Goal: Navigation & Orientation: Find specific page/section

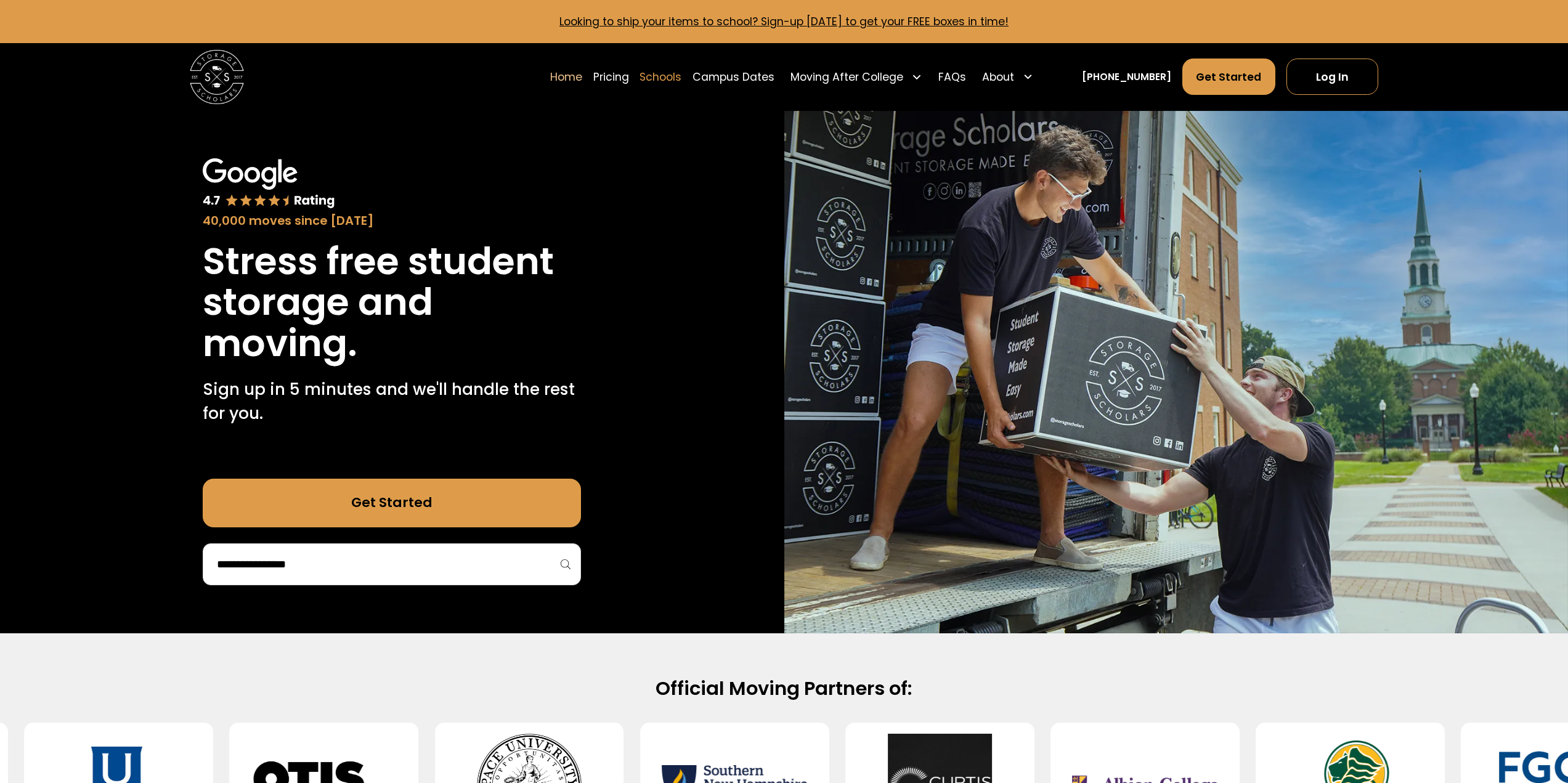
click at [675, 78] on link "Schools" at bounding box center [660, 76] width 42 height 38
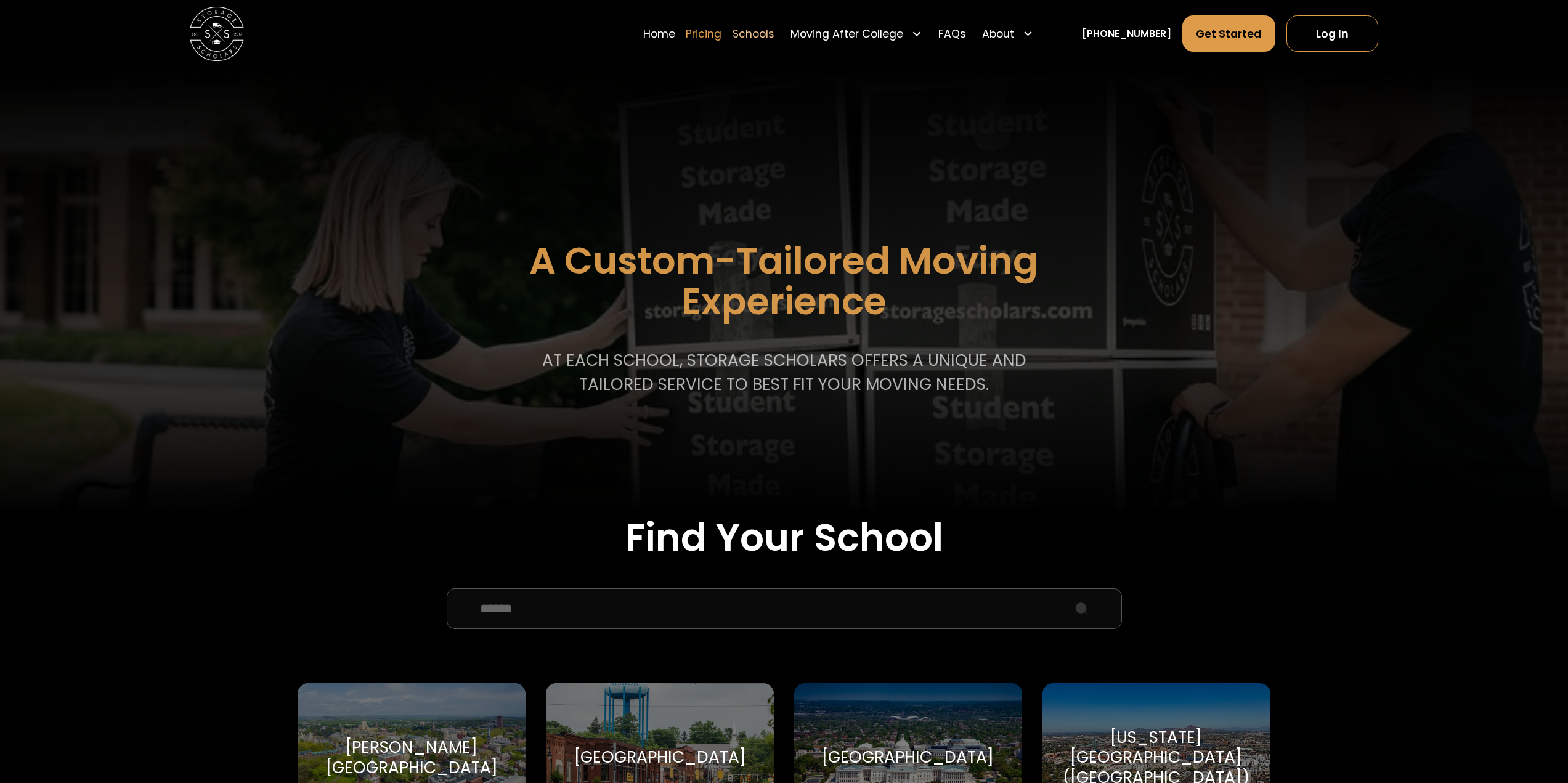
click at [721, 38] on link "Pricing" at bounding box center [704, 34] width 36 height 38
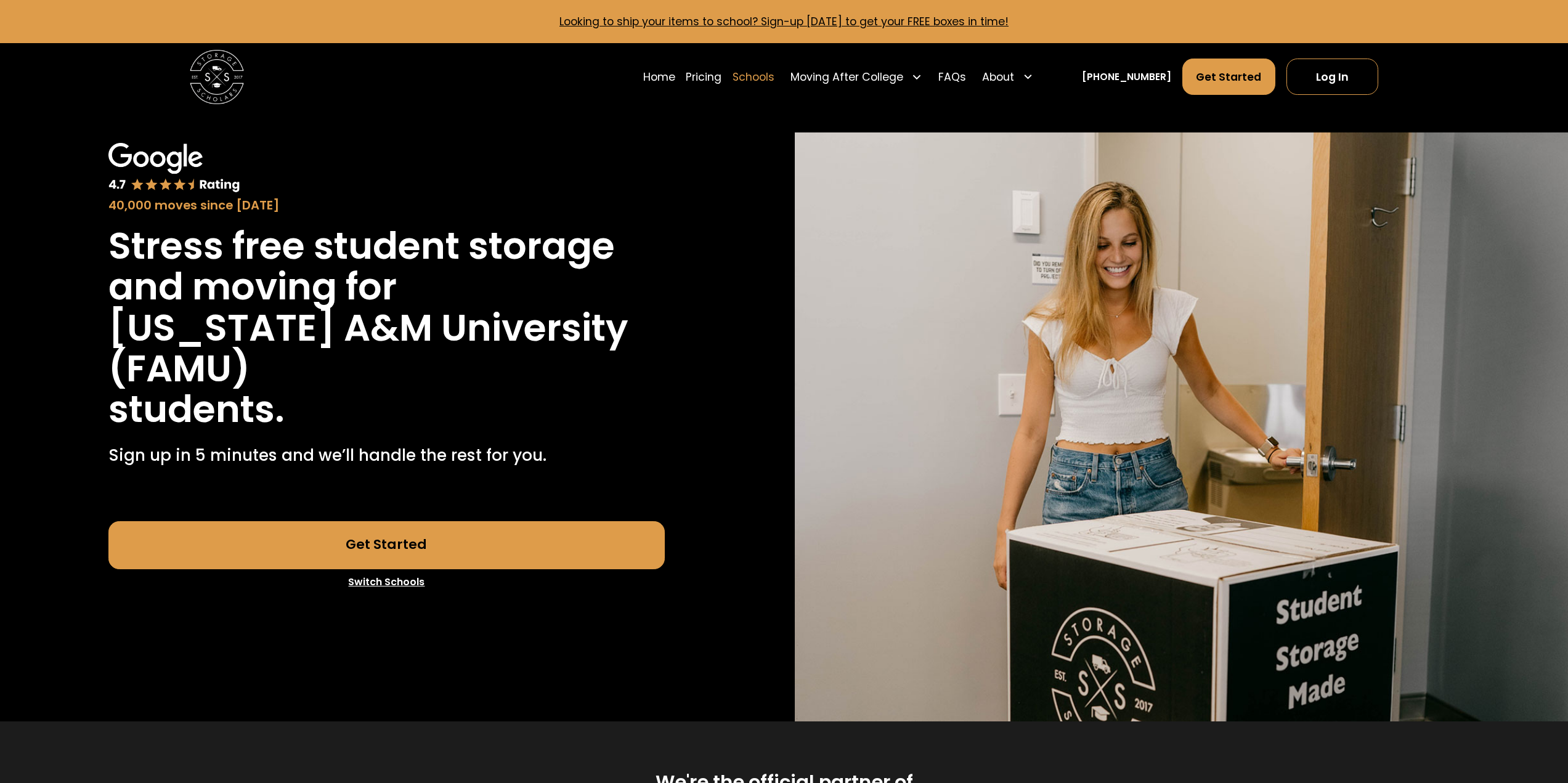
click at [772, 78] on link "Schools" at bounding box center [753, 76] width 42 height 38
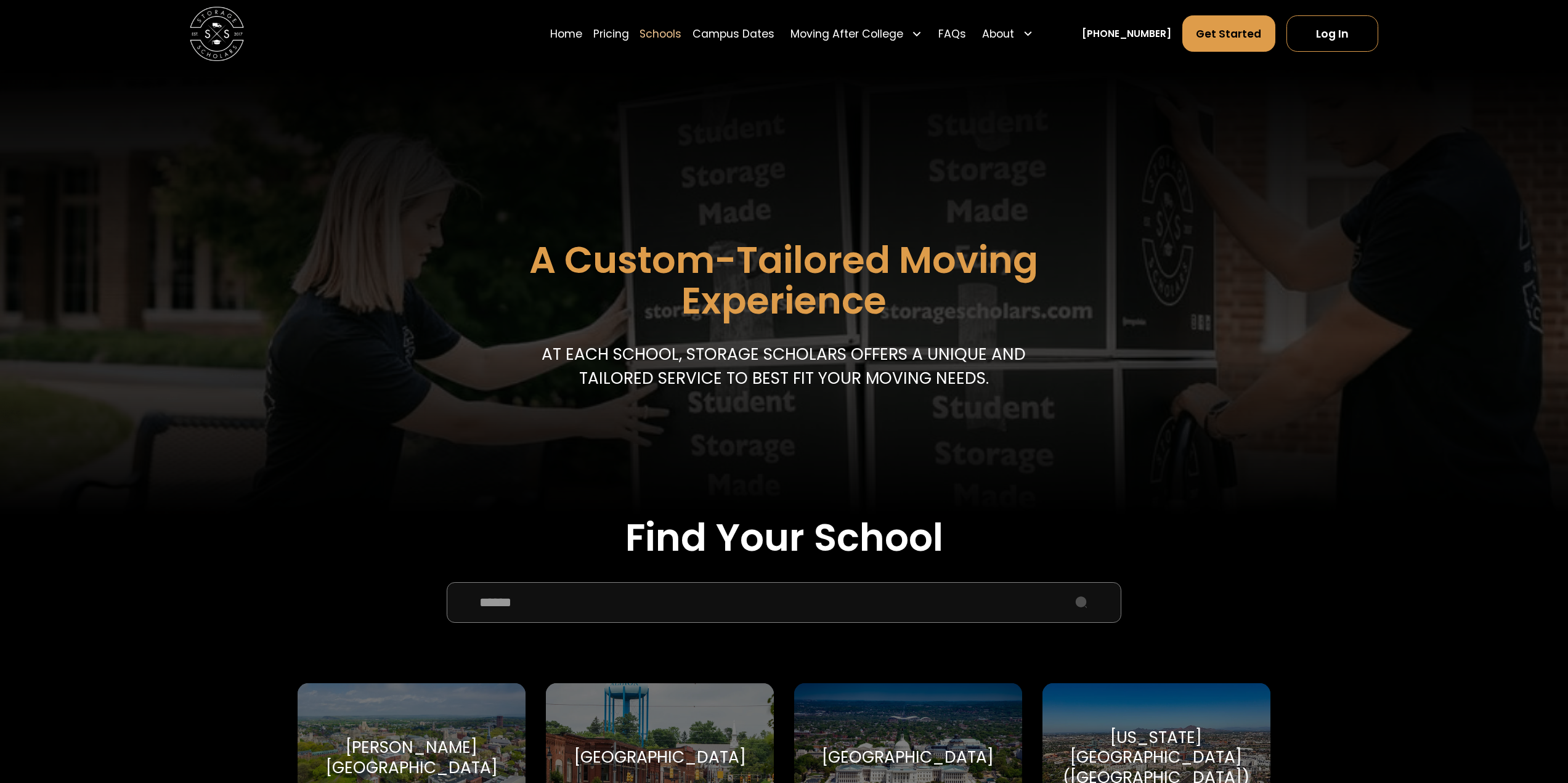
click at [746, 587] on input "School Select Form" at bounding box center [784, 602] width 675 height 41
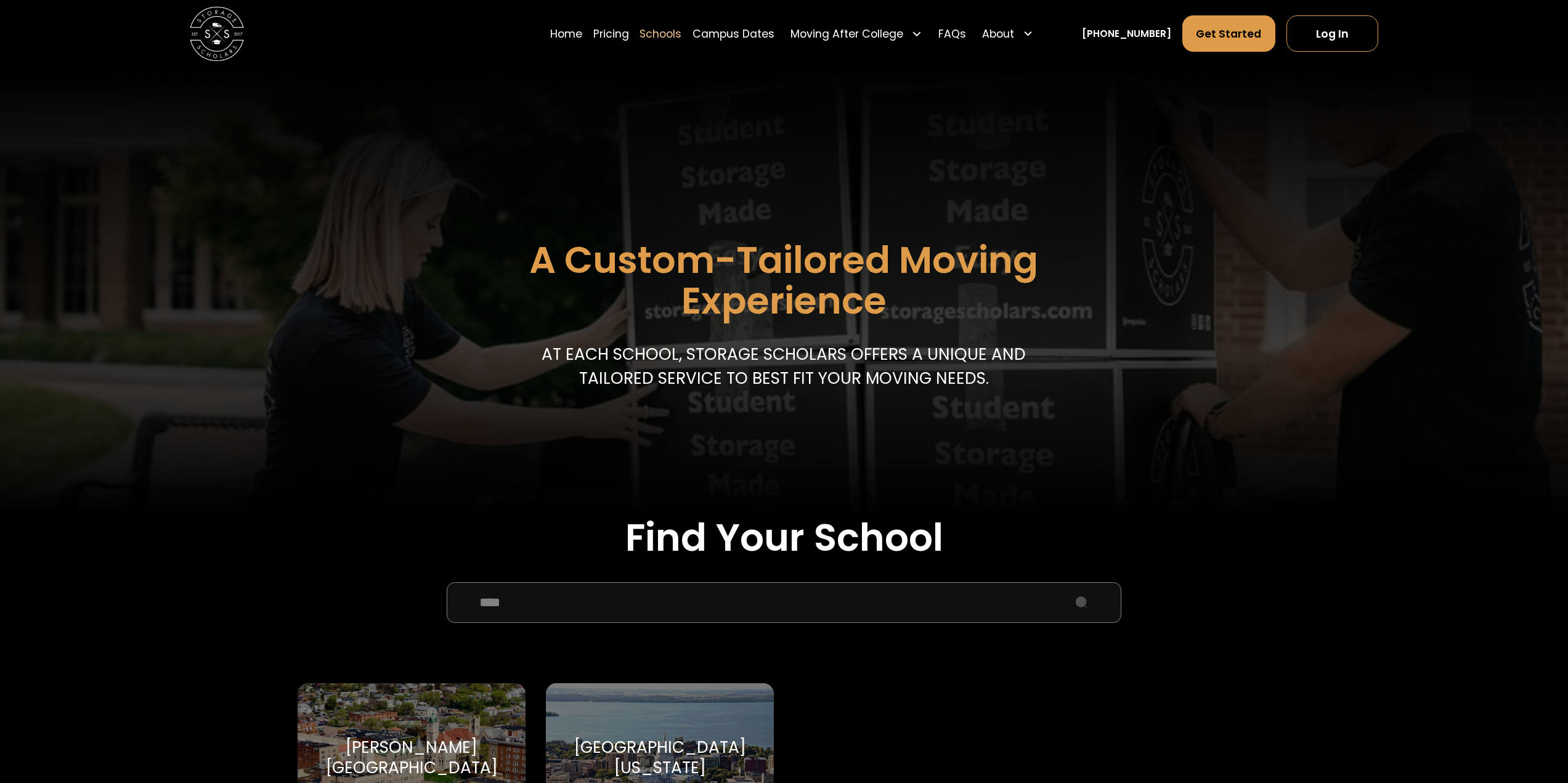
type input "****"
click at [748, 714] on div "University of Wisconsin-Madison University of Wisconsin-Madison" at bounding box center [660, 757] width 228 height 148
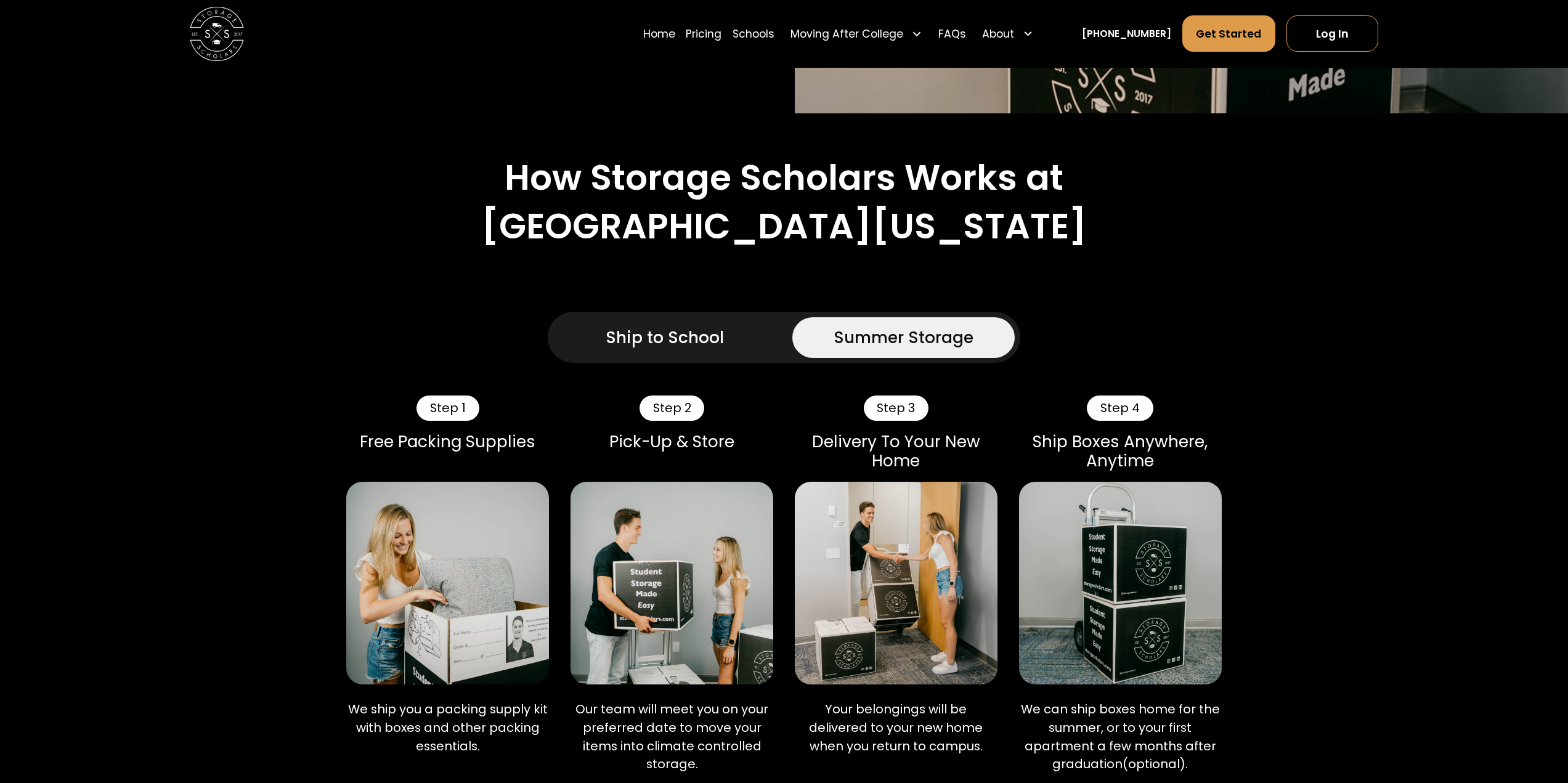
scroll to position [677, 0]
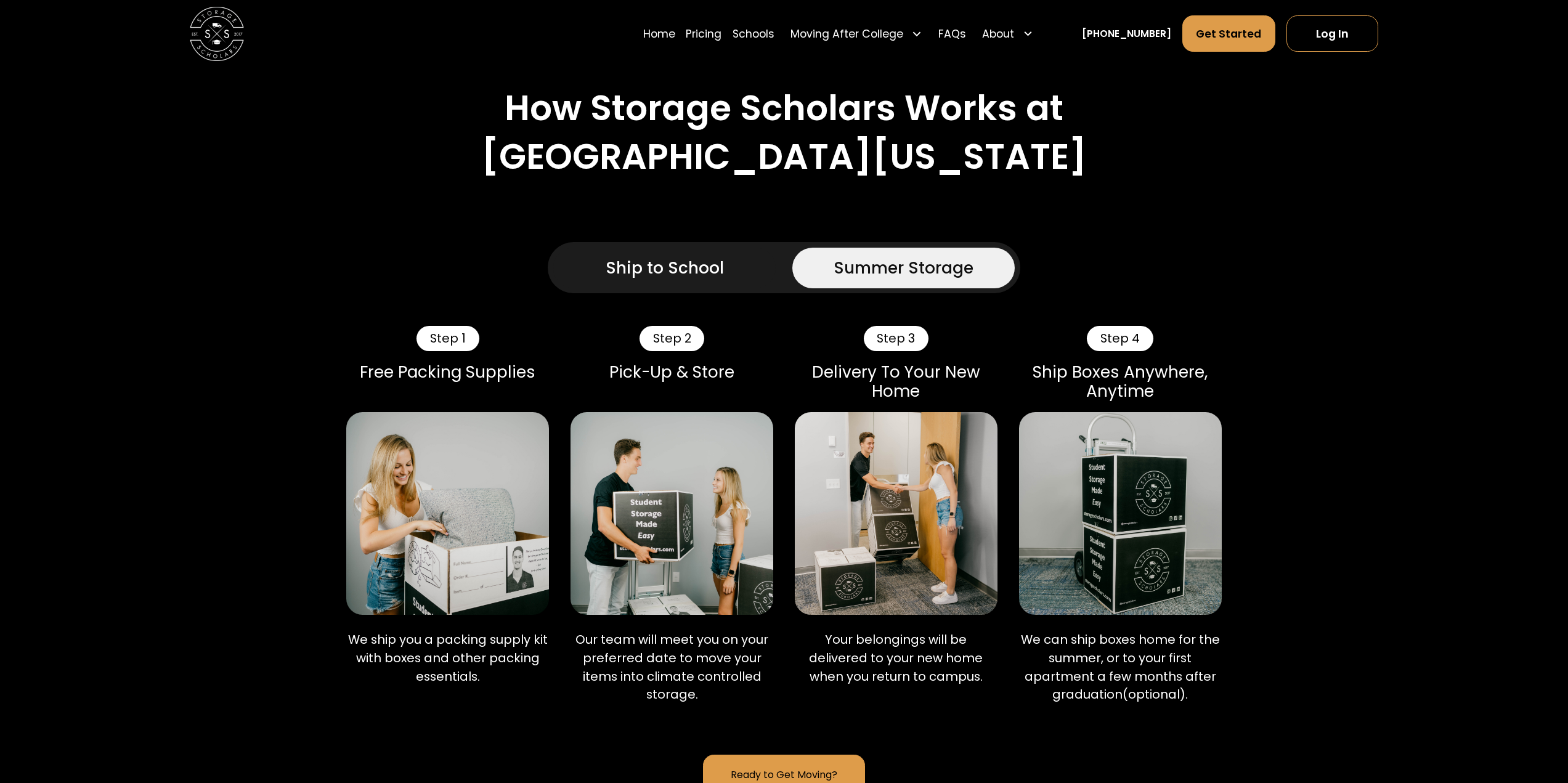
click at [729, 265] on link "Ship to School" at bounding box center [664, 267] width 223 height 41
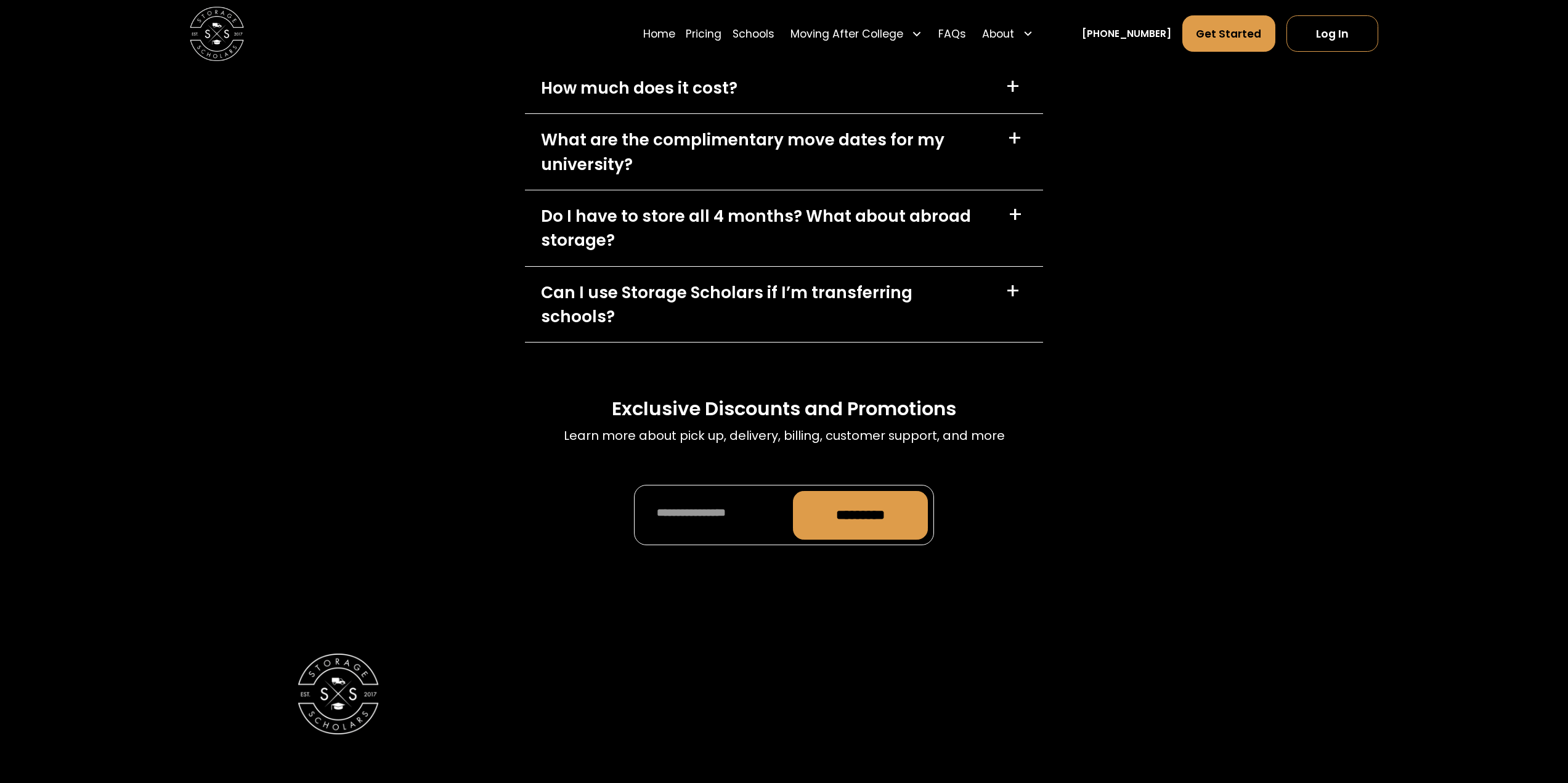
scroll to position [6073, 0]
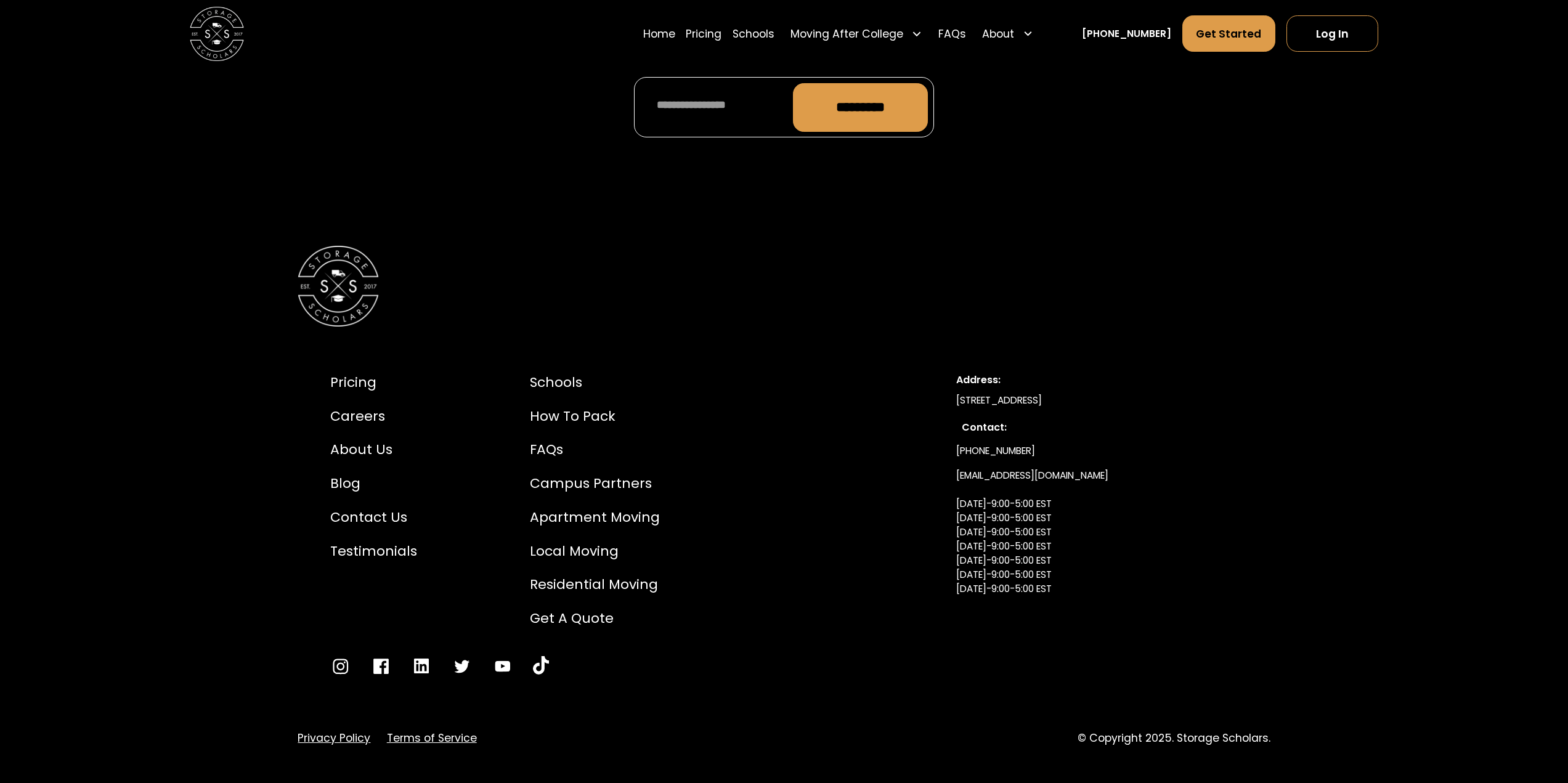
click at [601, 263] on div at bounding box center [783, 286] width 972 height 81
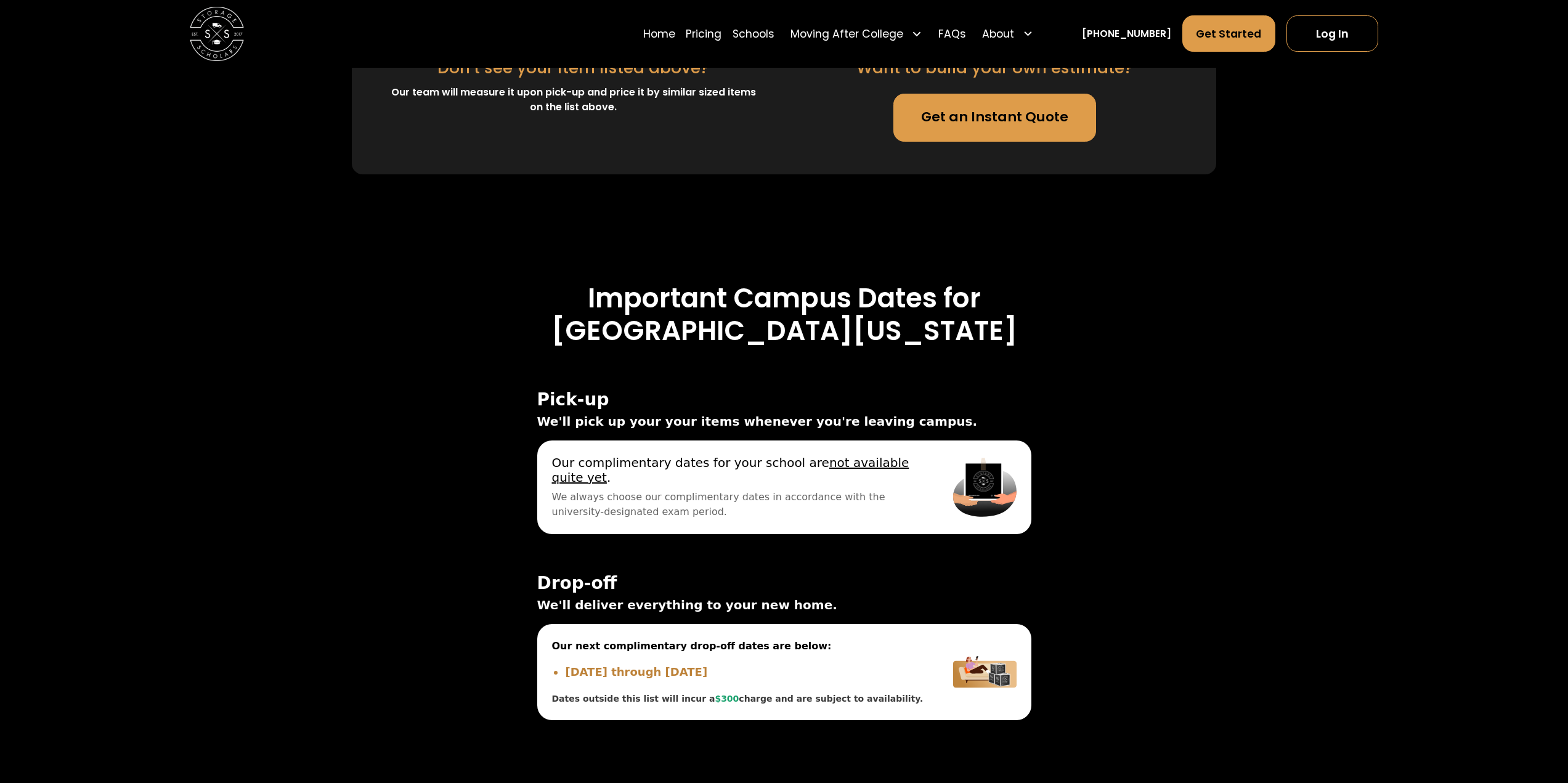
scroll to position [3733, 0]
